Goal: Transaction & Acquisition: Purchase product/service

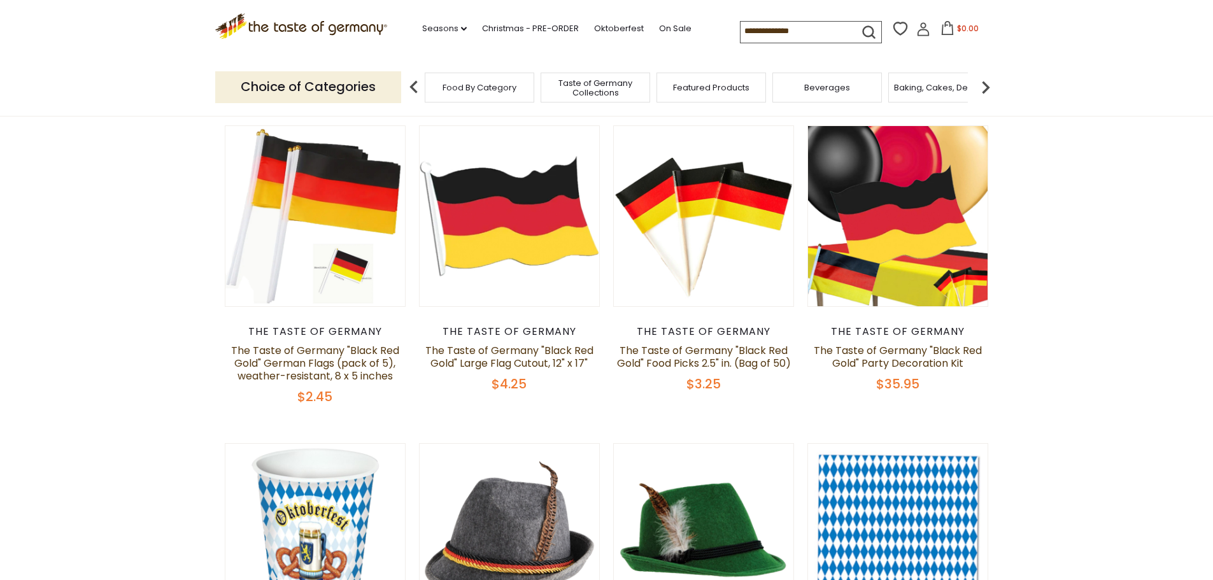
scroll to position [127, 0]
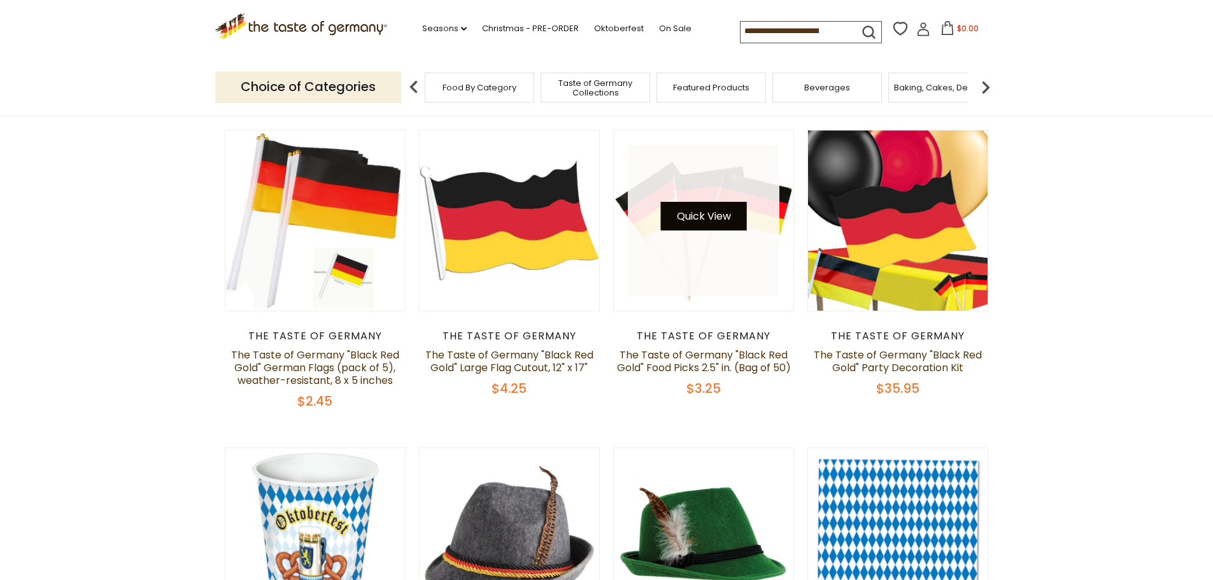
drag, startPoint x: 725, startPoint y: 234, endPoint x: 719, endPoint y: 210, distance: 24.2
click at [719, 210] on button "Quick View" at bounding box center [704, 216] width 86 height 29
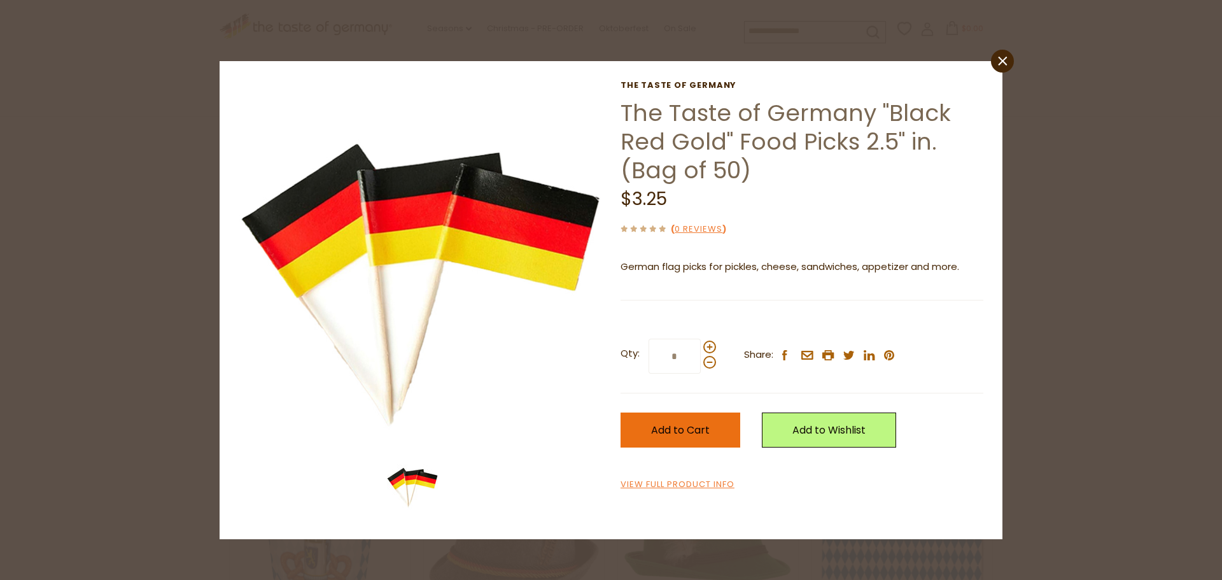
click at [690, 431] on span "Add to Cart" at bounding box center [680, 430] width 59 height 15
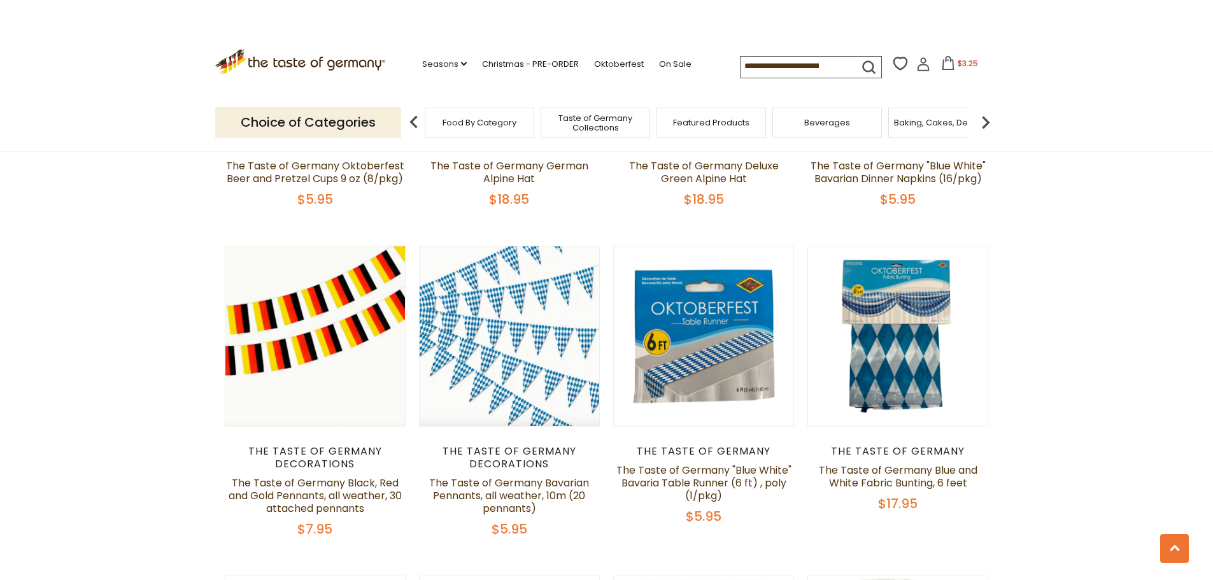
scroll to position [637, 0]
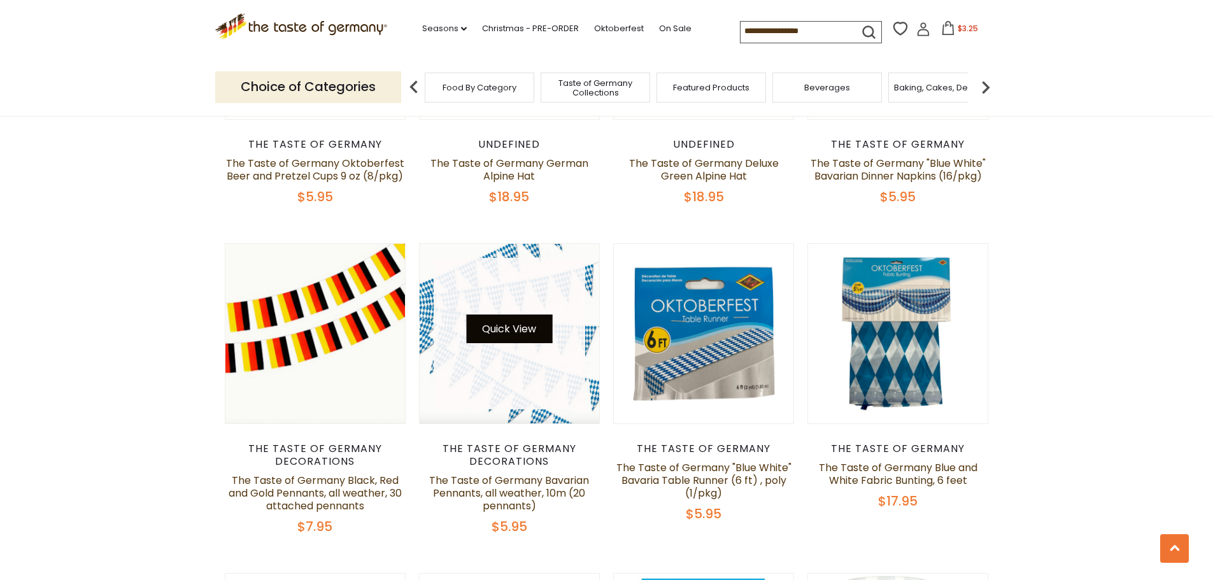
click at [504, 334] on button "Quick View" at bounding box center [509, 329] width 86 height 29
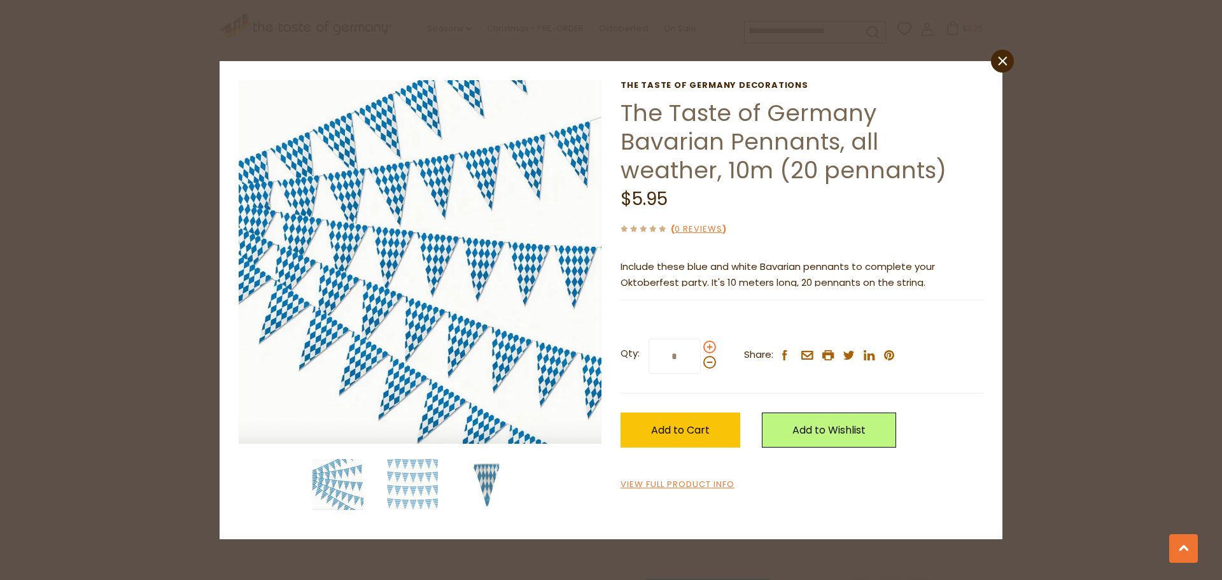
click at [708, 348] on span at bounding box center [710, 347] width 13 height 13
click at [701, 348] on input "*" at bounding box center [675, 356] width 52 height 35
type input "*"
click at [691, 423] on span "Add to Cart" at bounding box center [680, 430] width 59 height 15
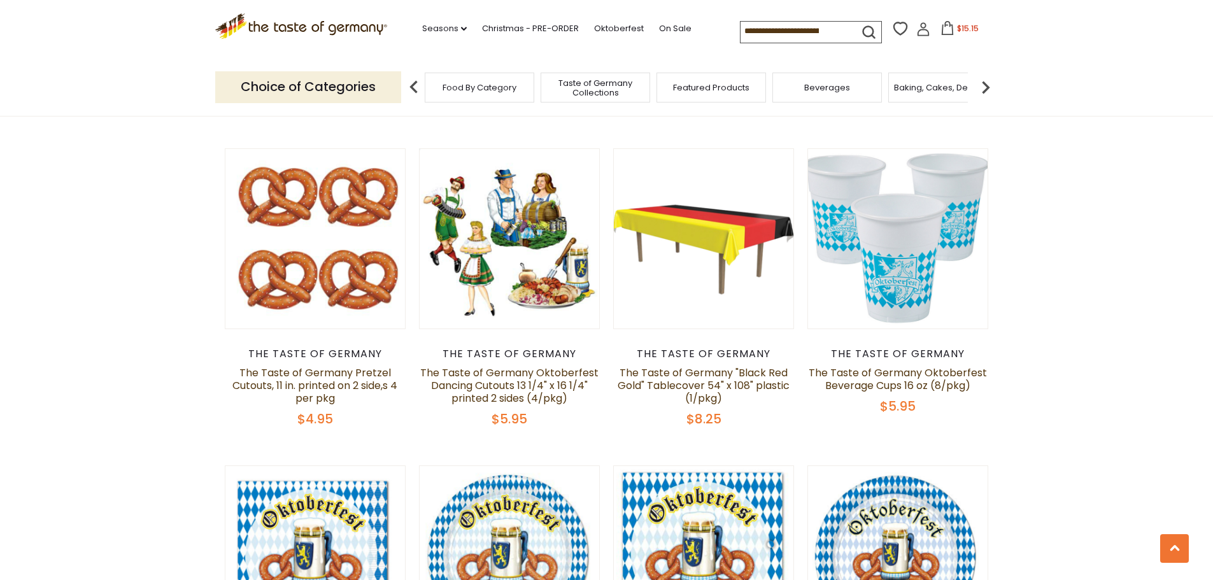
scroll to position [2037, 0]
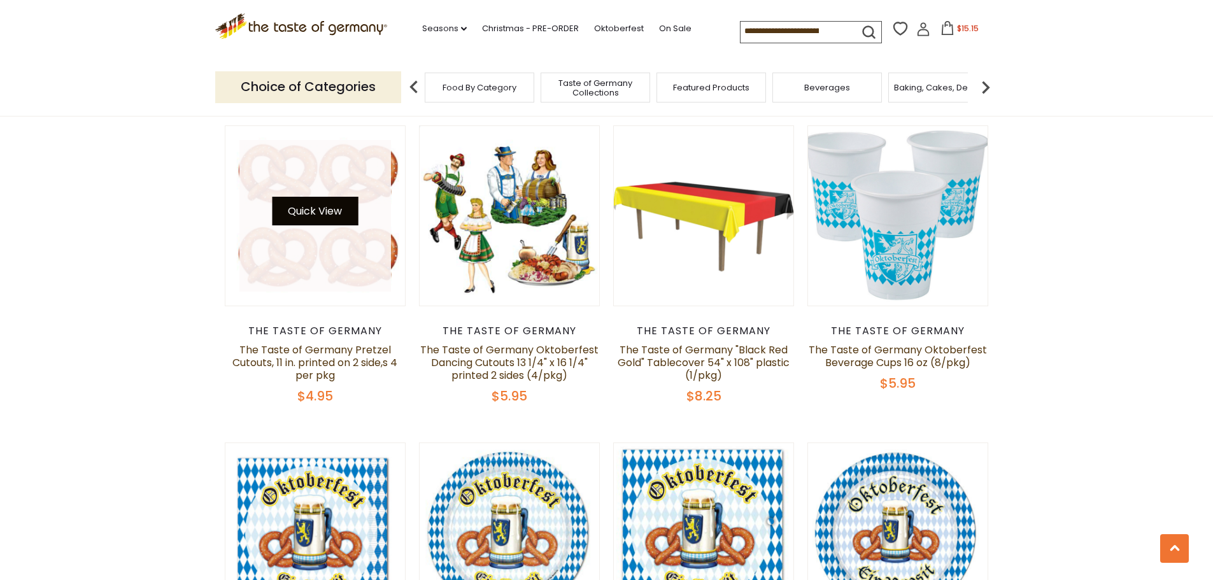
click at [341, 213] on button "Quick View" at bounding box center [315, 211] width 86 height 29
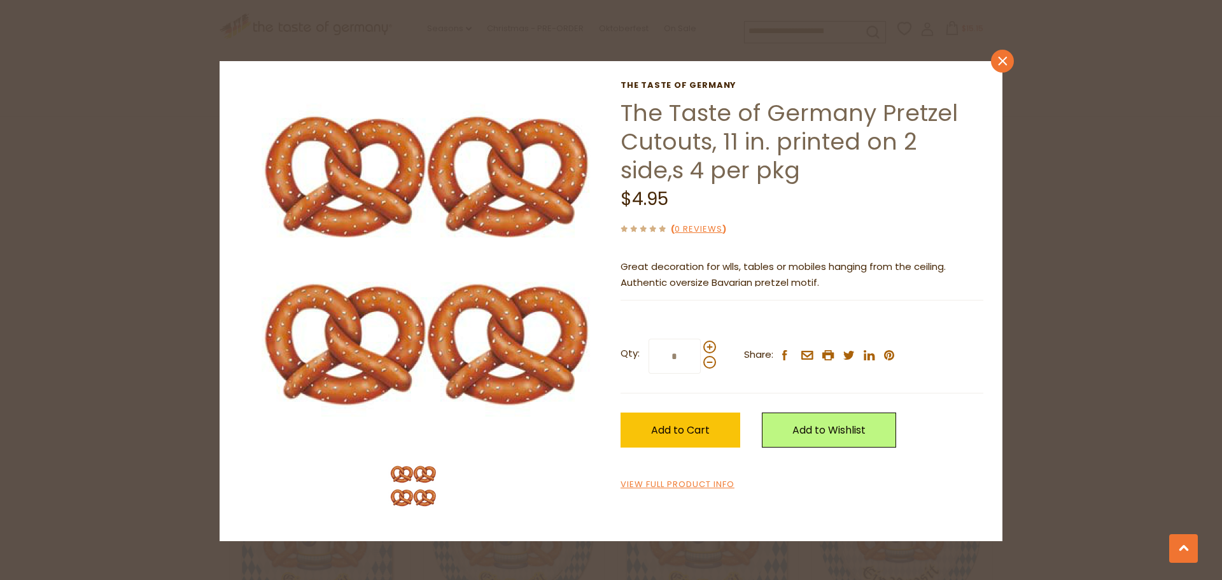
click at [1003, 60] on icon at bounding box center [1002, 61] width 9 height 9
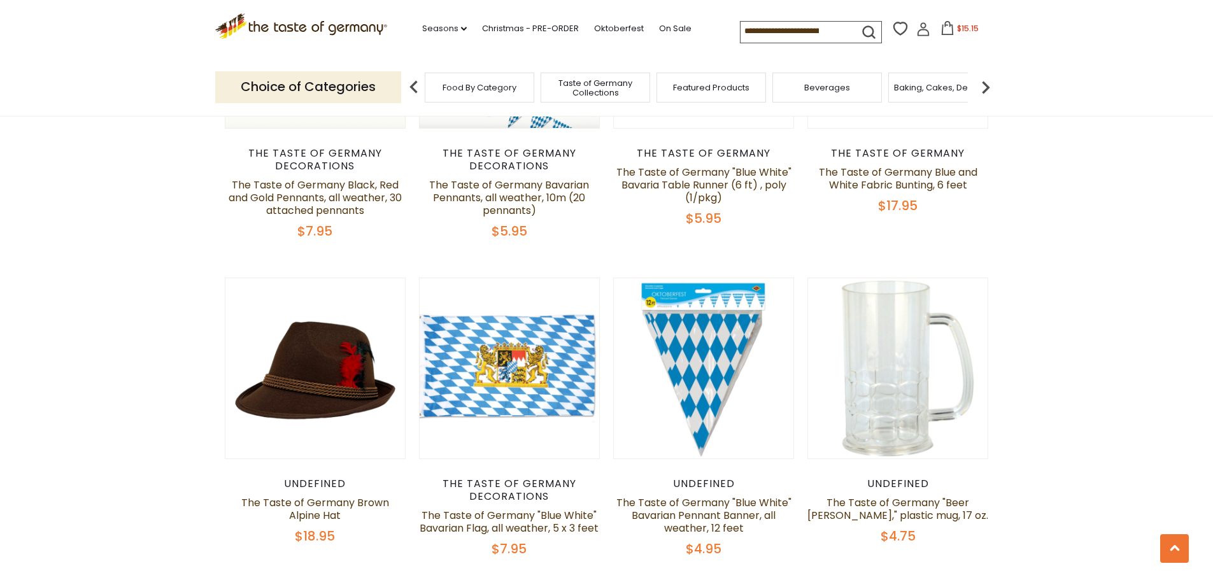
scroll to position [955, 0]
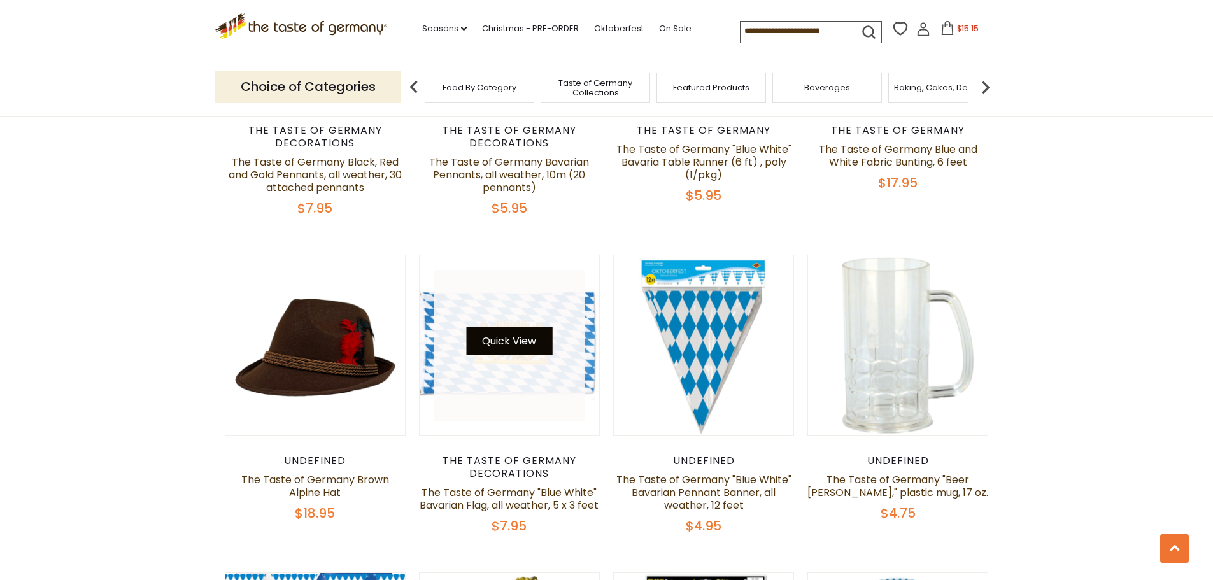
click at [518, 344] on button "Quick View" at bounding box center [509, 341] width 86 height 29
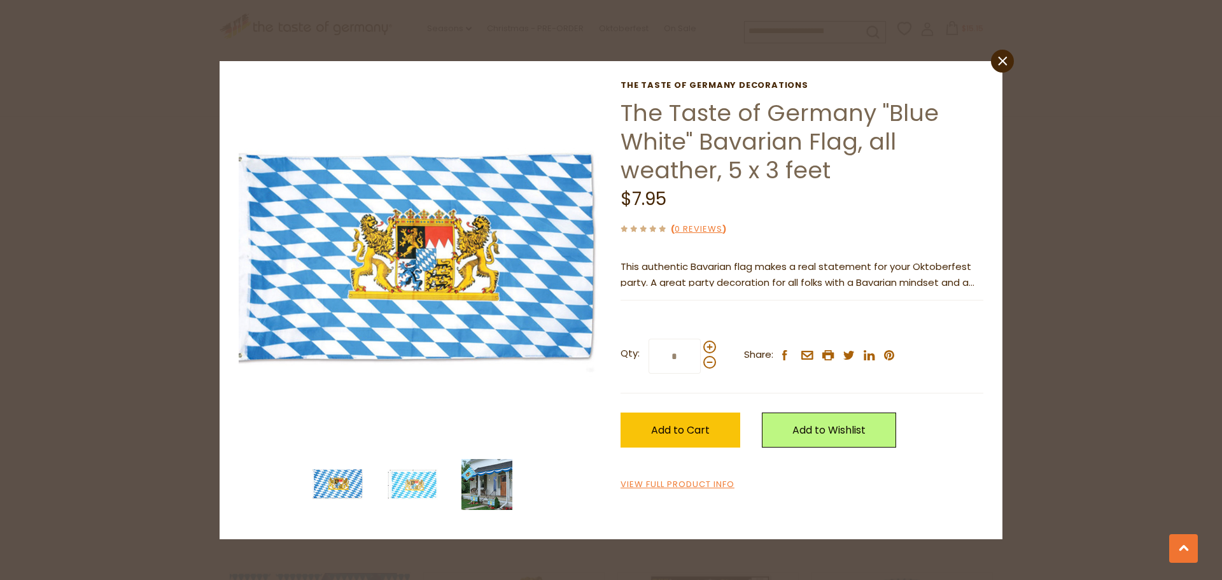
click at [472, 478] on img at bounding box center [487, 484] width 51 height 51
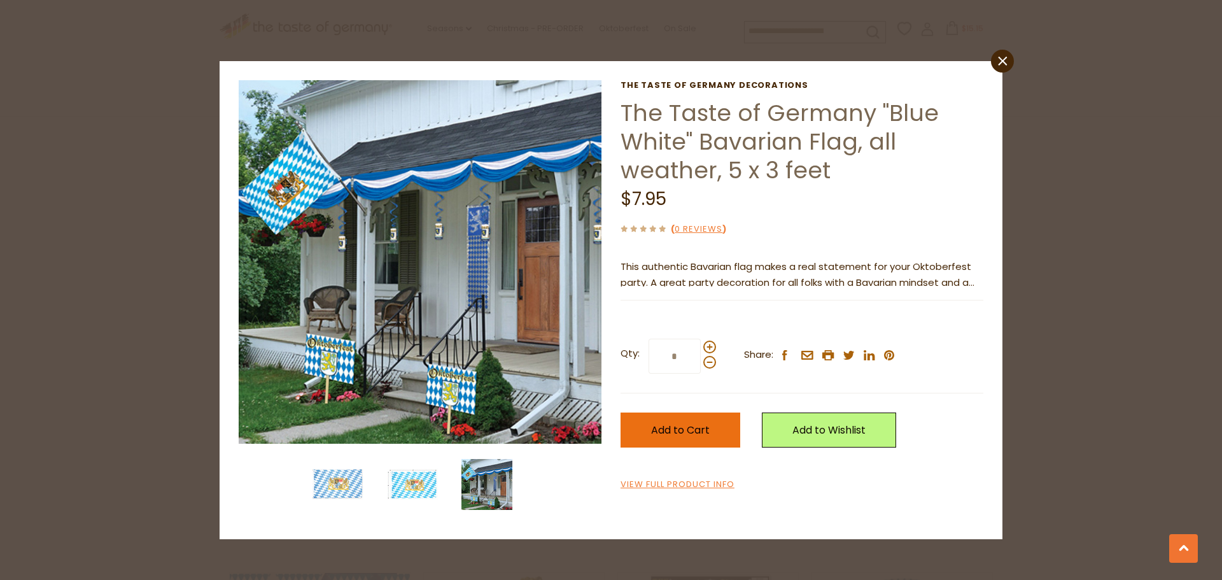
click at [711, 418] on button "Add to Cart" at bounding box center [681, 430] width 120 height 35
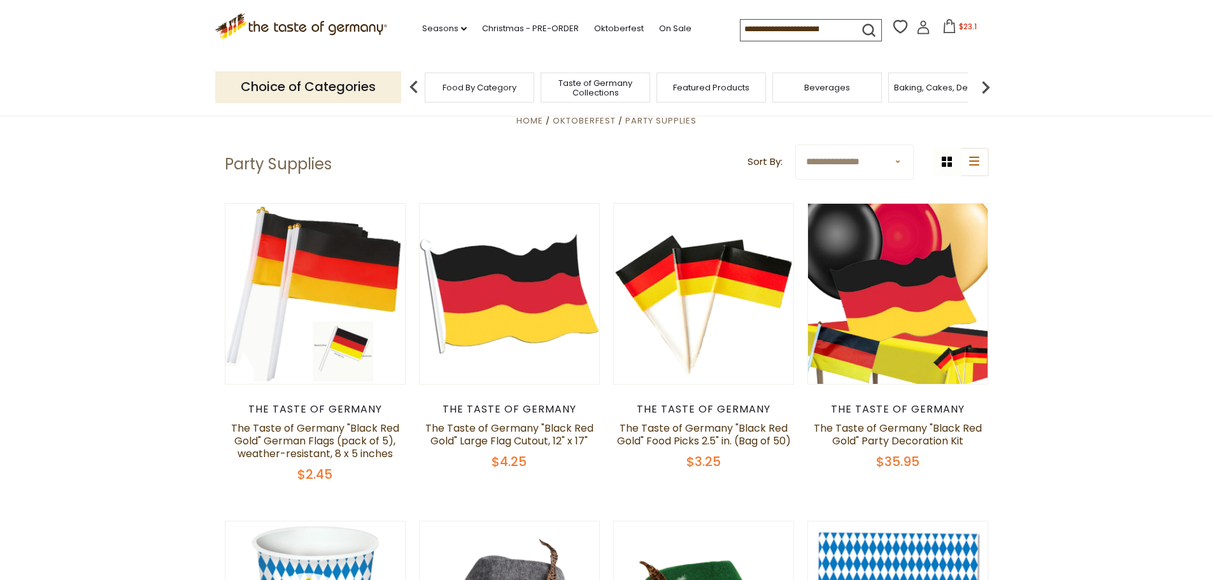
scroll to position [0, 0]
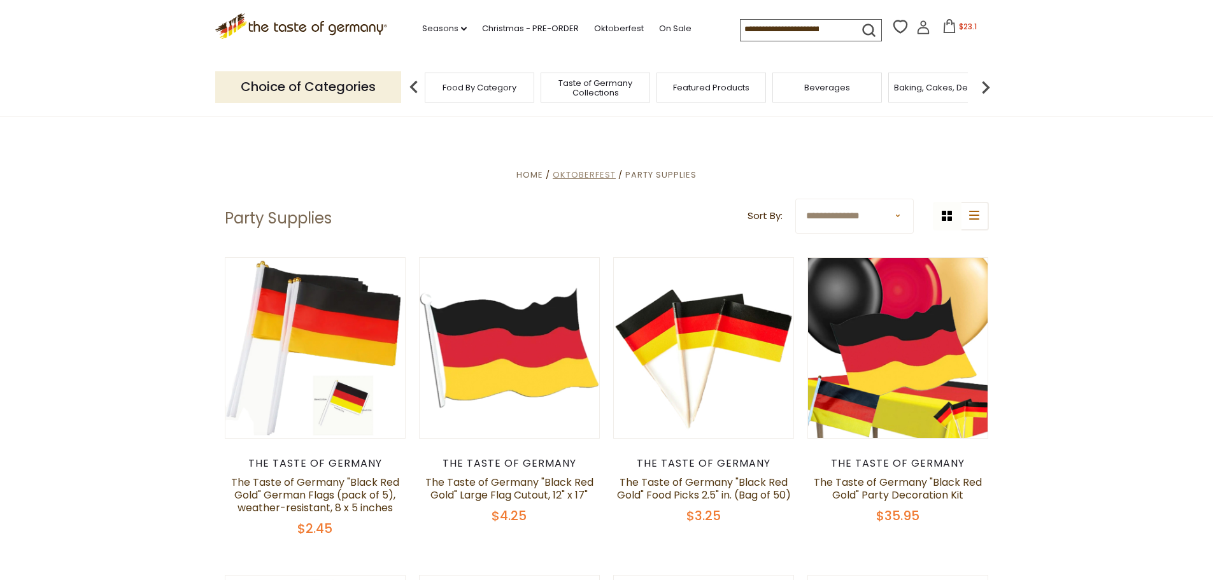
click at [605, 175] on span "Oktoberfest" at bounding box center [584, 175] width 63 height 12
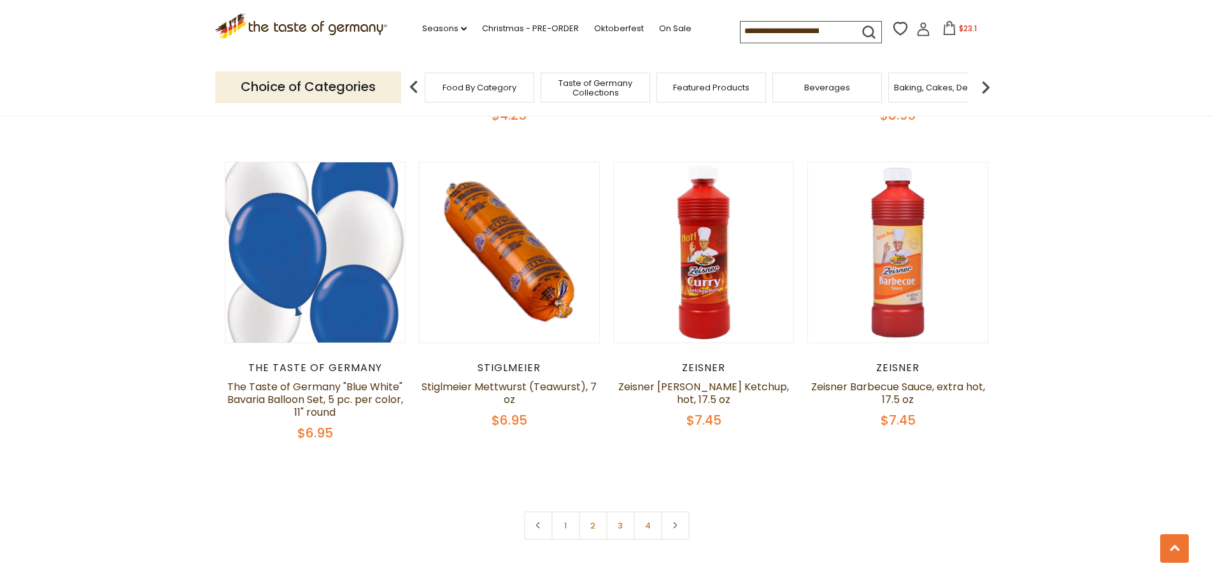
scroll to position [2929, 0]
click at [584, 530] on link "2" at bounding box center [593, 526] width 29 height 29
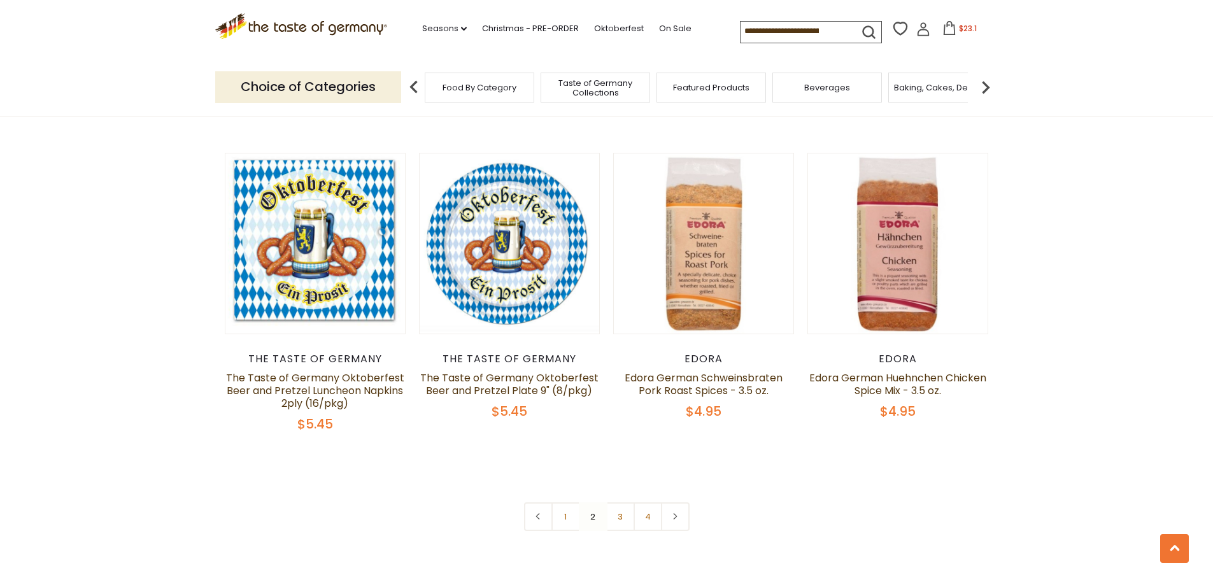
scroll to position [2985, 0]
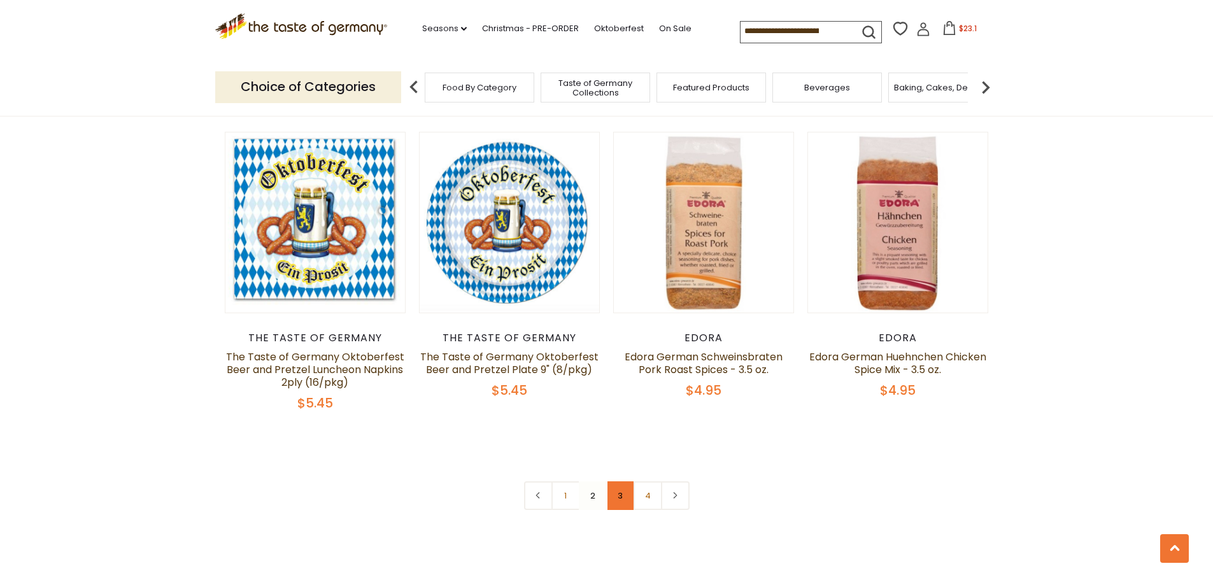
click at [626, 481] on link "3" at bounding box center [620, 495] width 29 height 29
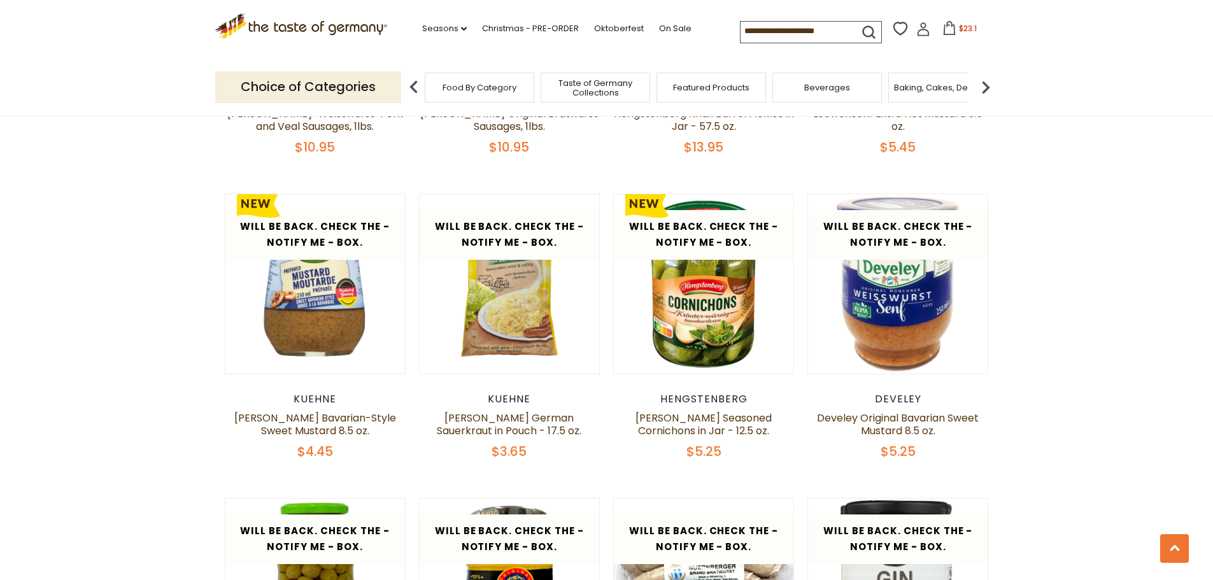
scroll to position [2857, 0]
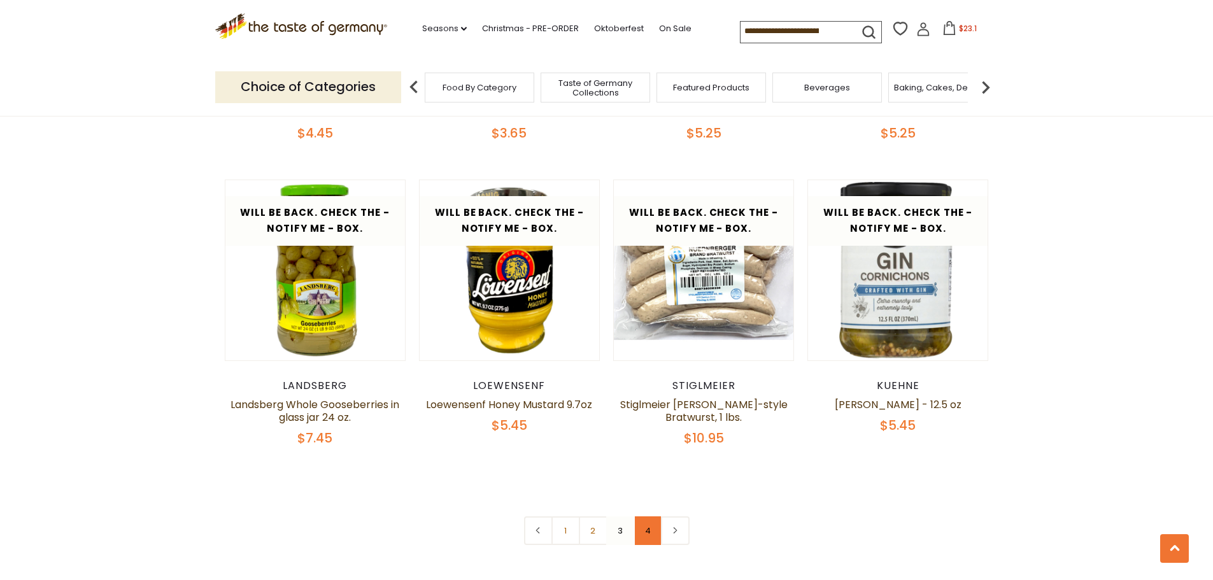
click at [642, 517] on link "4" at bounding box center [647, 530] width 29 height 29
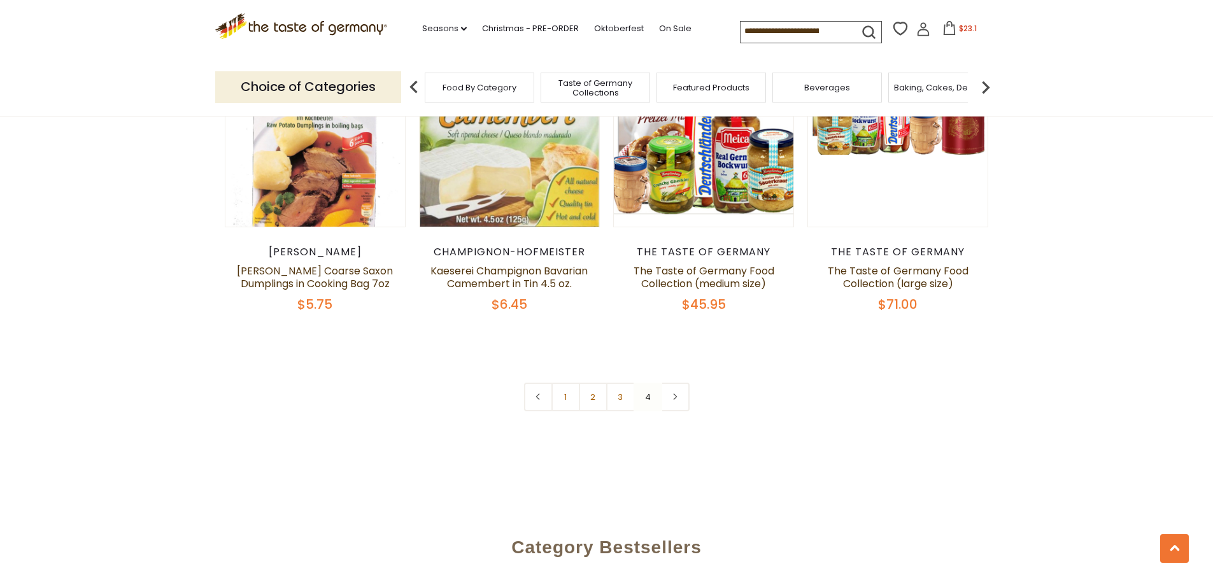
scroll to position [502, 0]
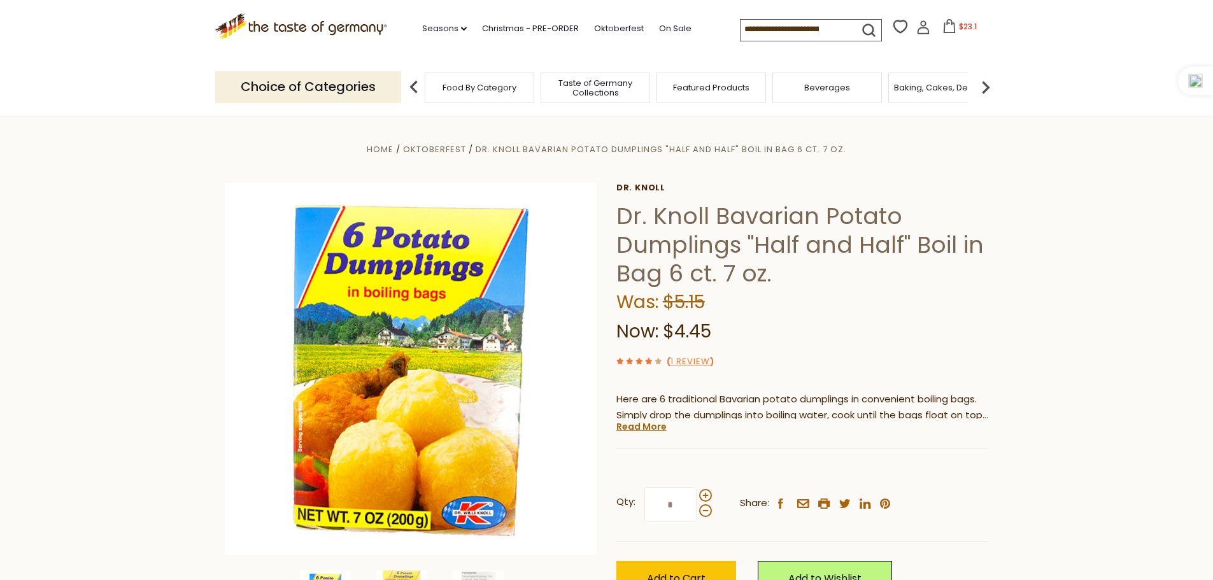
click at [963, 27] on span "$23.1" at bounding box center [968, 26] width 18 height 11
